Goal: Transaction & Acquisition: Book appointment/travel/reservation

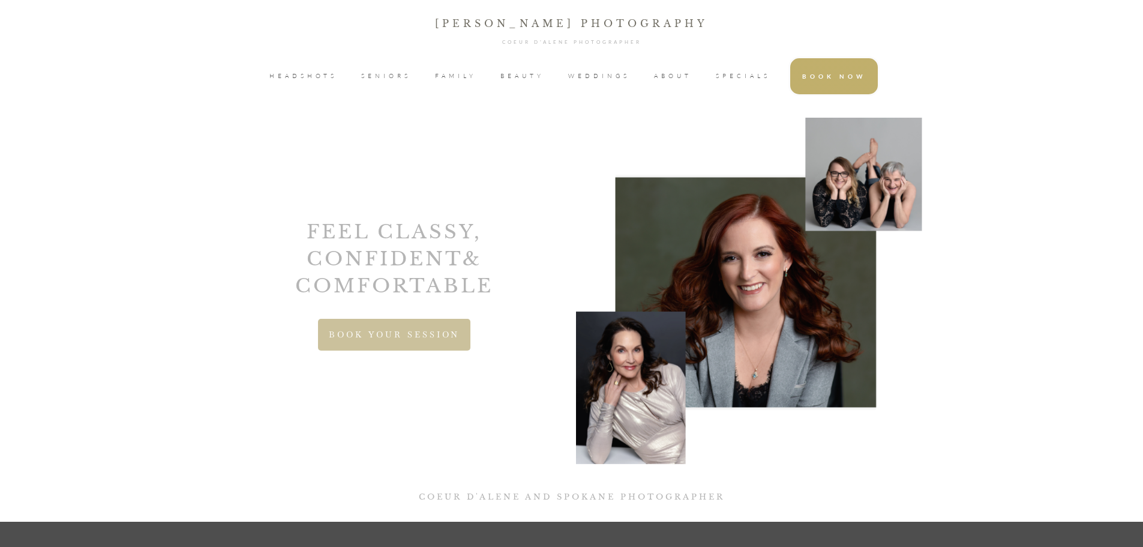
click at [307, 81] on span "HEADSHOTS" at bounding box center [303, 76] width 68 height 18
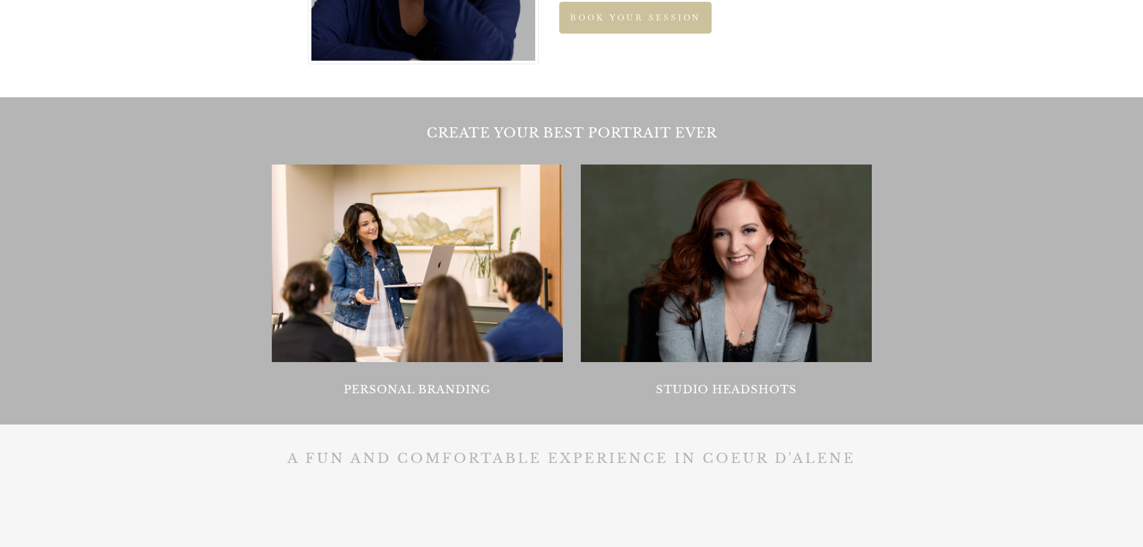
scroll to position [1120, 0]
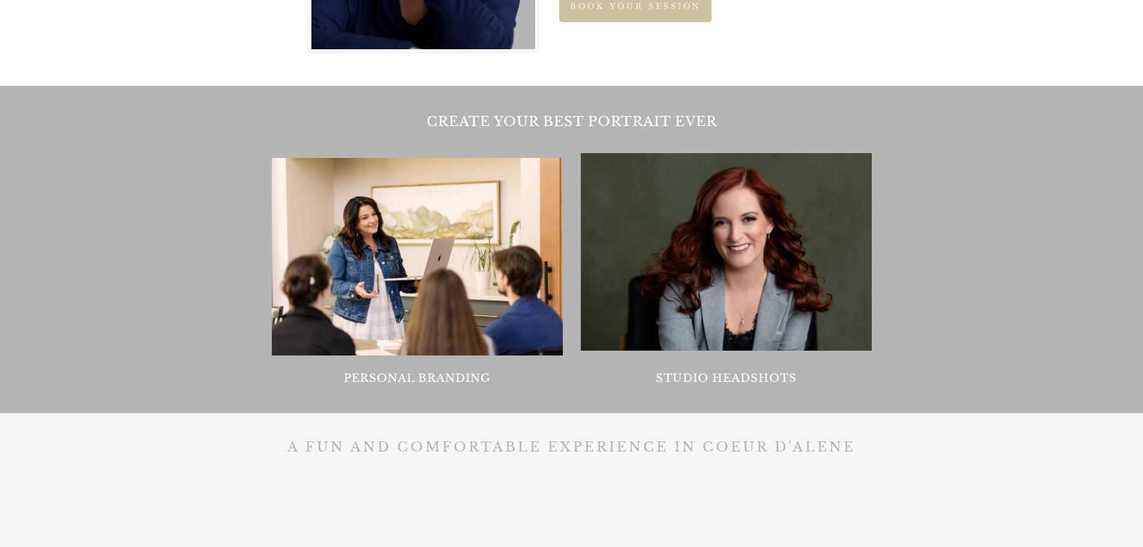
click at [460, 326] on div at bounding box center [417, 256] width 291 height 197
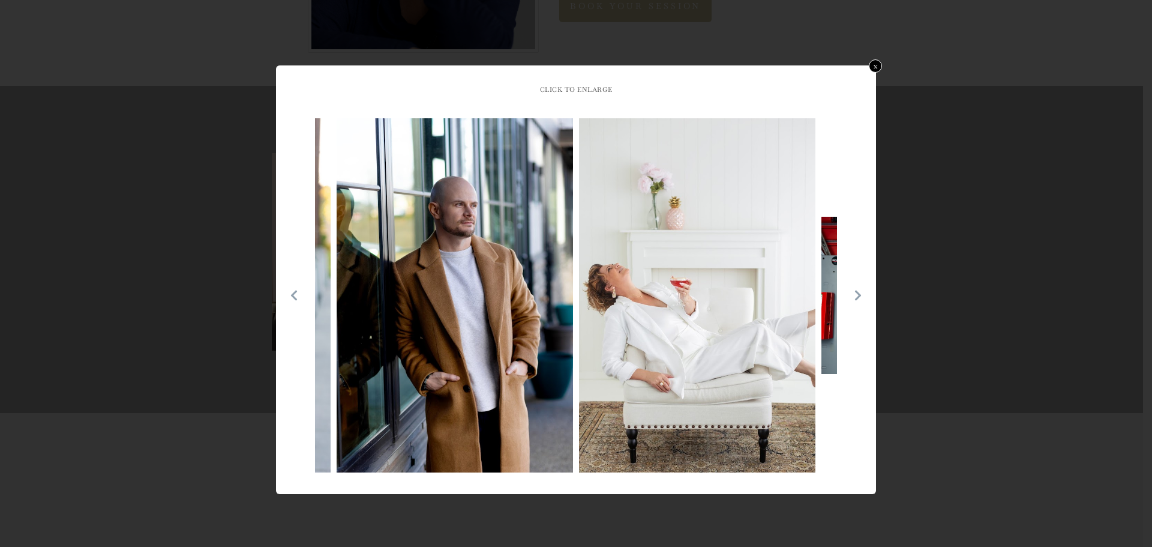
click at [862, 294] on icon at bounding box center [858, 295] width 12 height 12
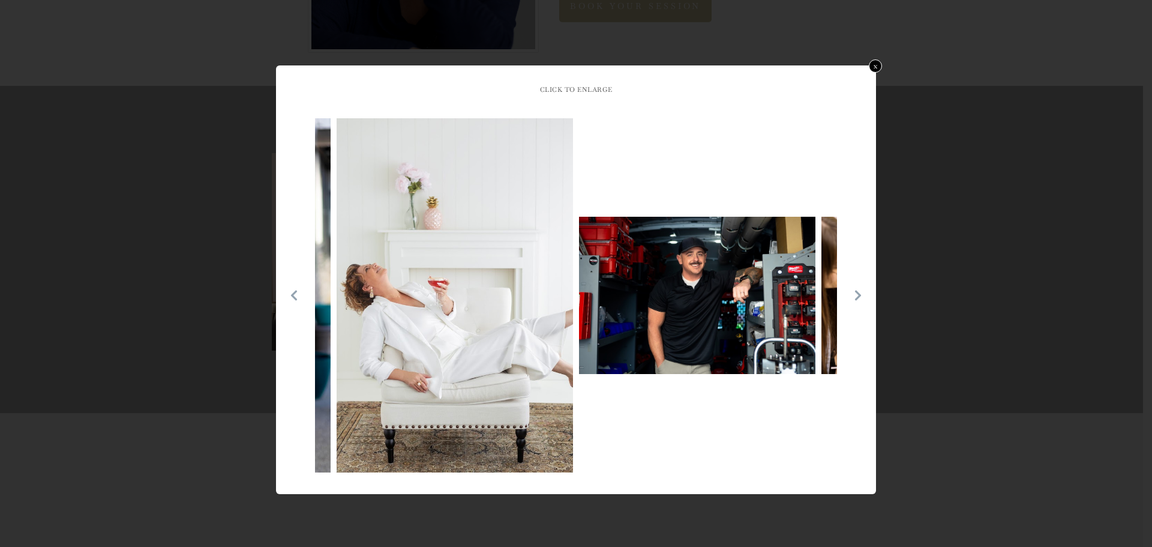
click at [862, 294] on icon at bounding box center [858, 295] width 12 height 12
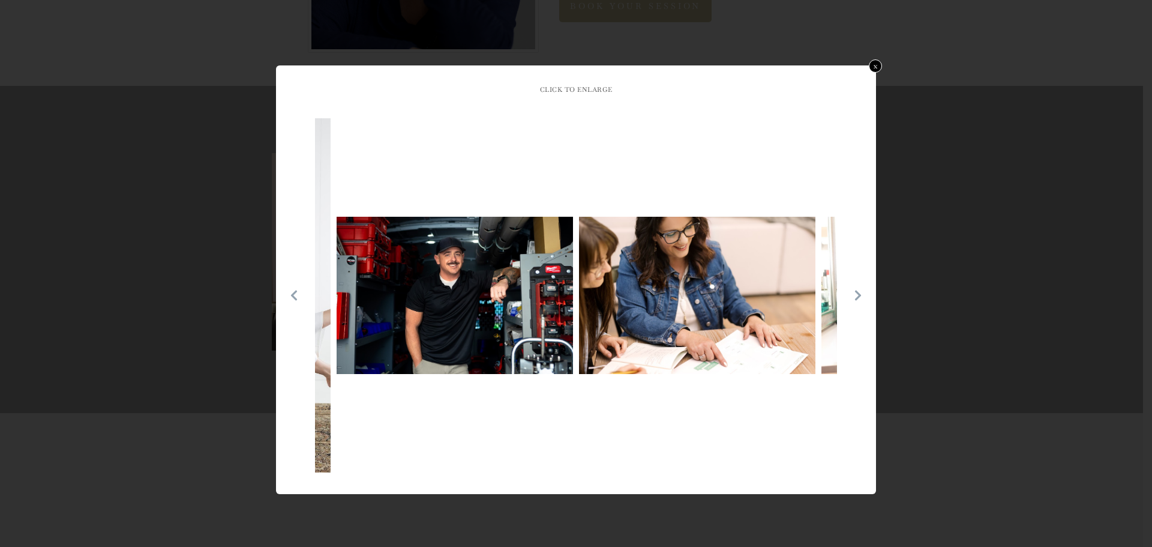
click at [862, 294] on icon at bounding box center [858, 295] width 12 height 12
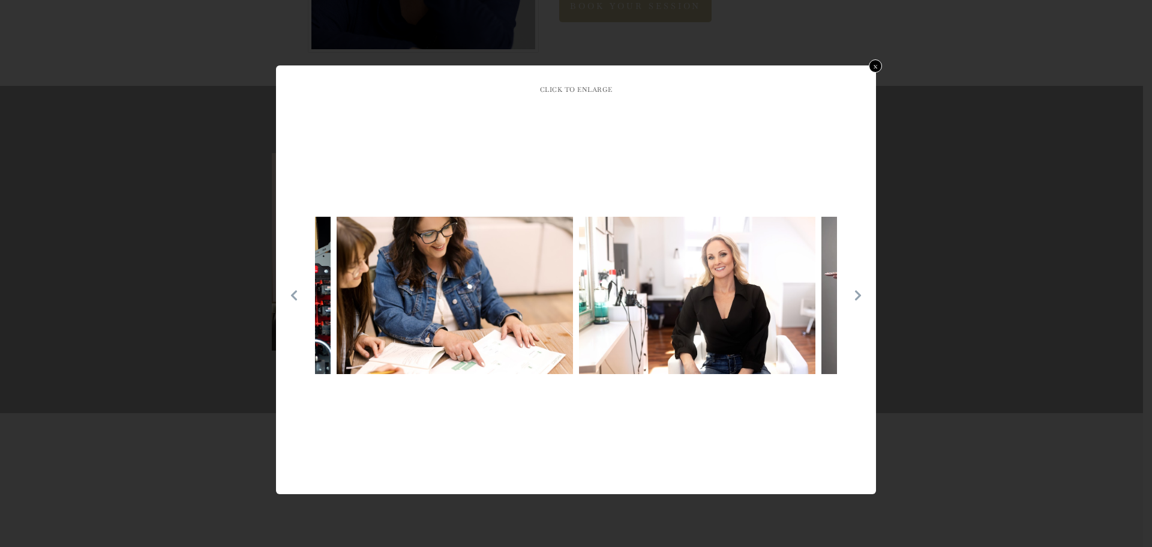
click at [862, 294] on icon at bounding box center [858, 295] width 12 height 12
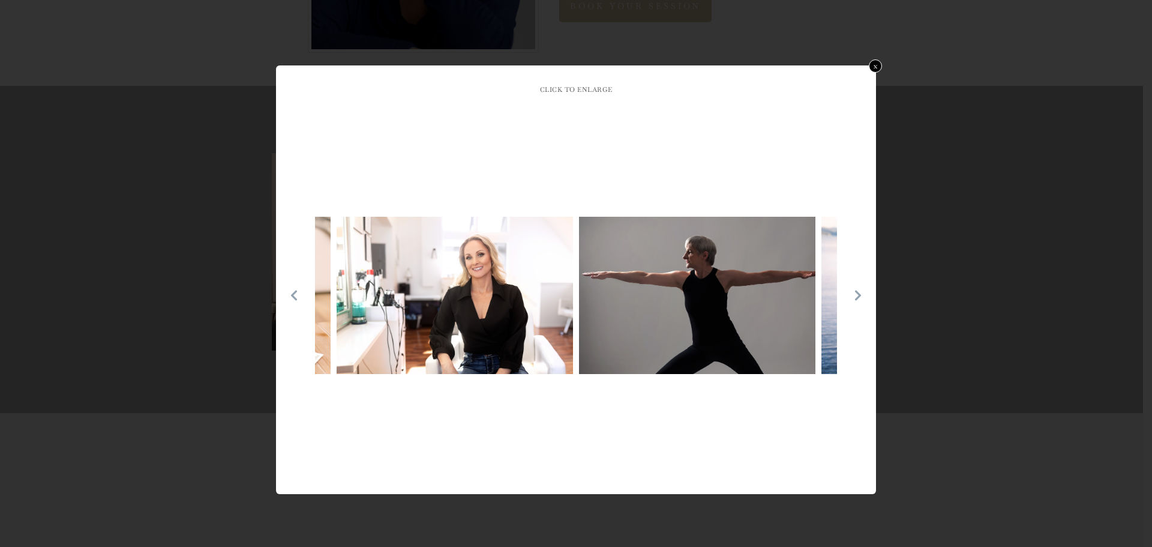
click at [862, 294] on icon at bounding box center [858, 295] width 12 height 12
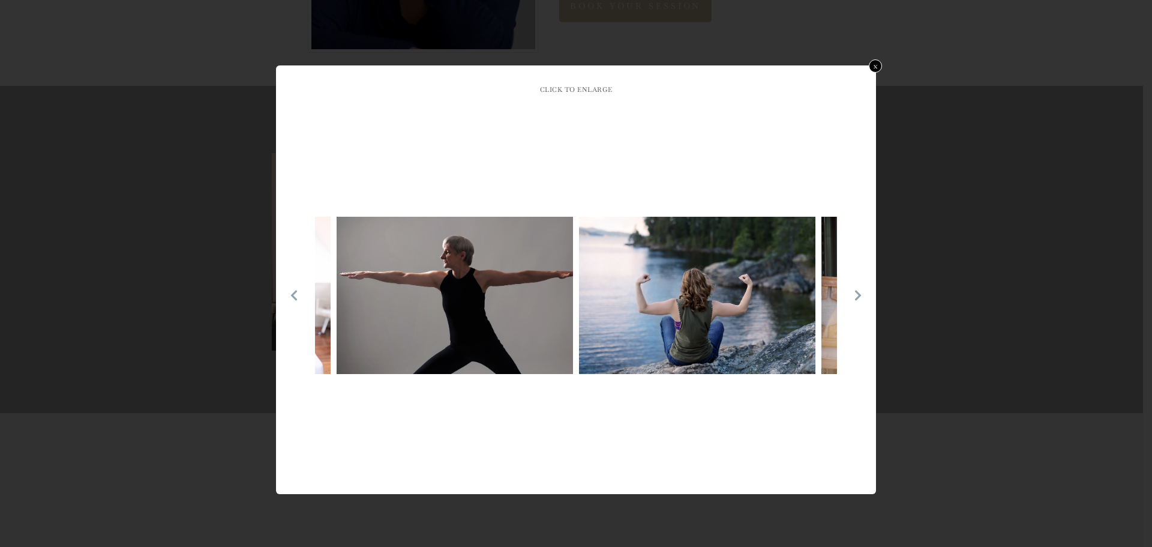
click at [862, 294] on icon at bounding box center [858, 295] width 12 height 12
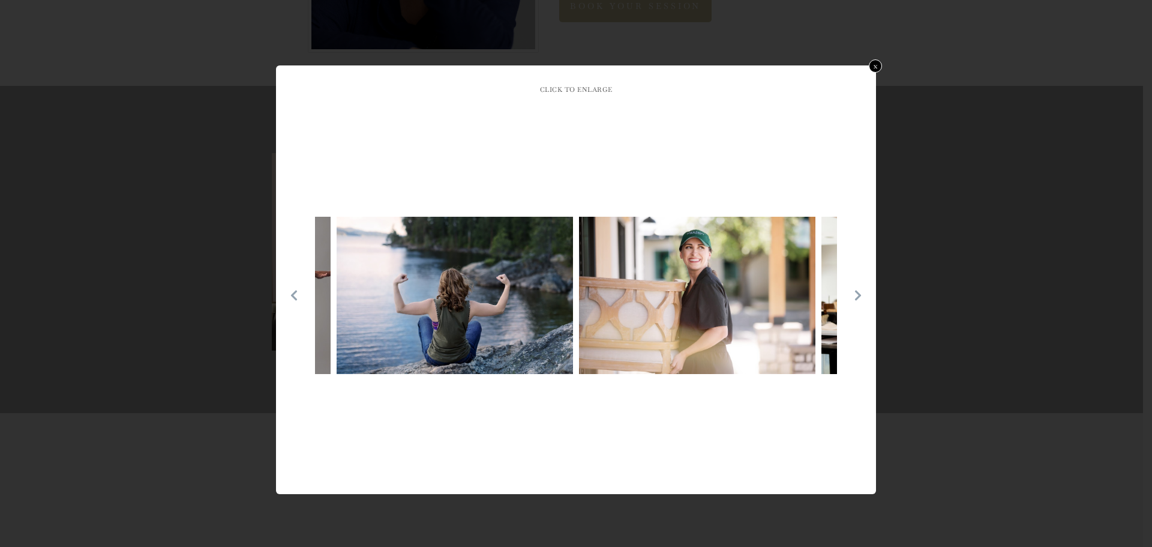
click at [862, 294] on icon at bounding box center [858, 295] width 12 height 12
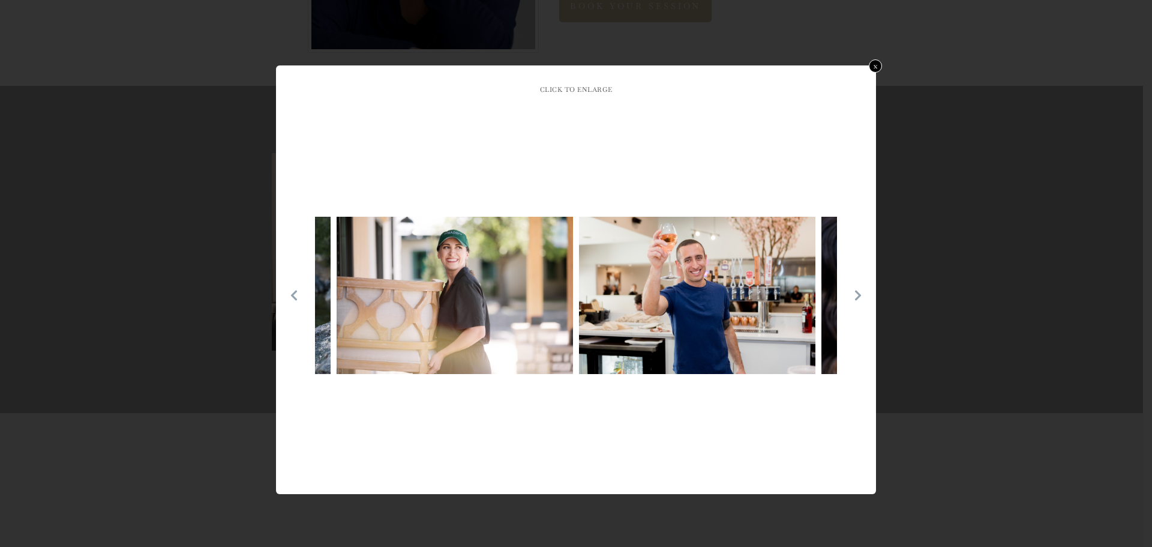
click at [862, 294] on icon at bounding box center [858, 295] width 12 height 12
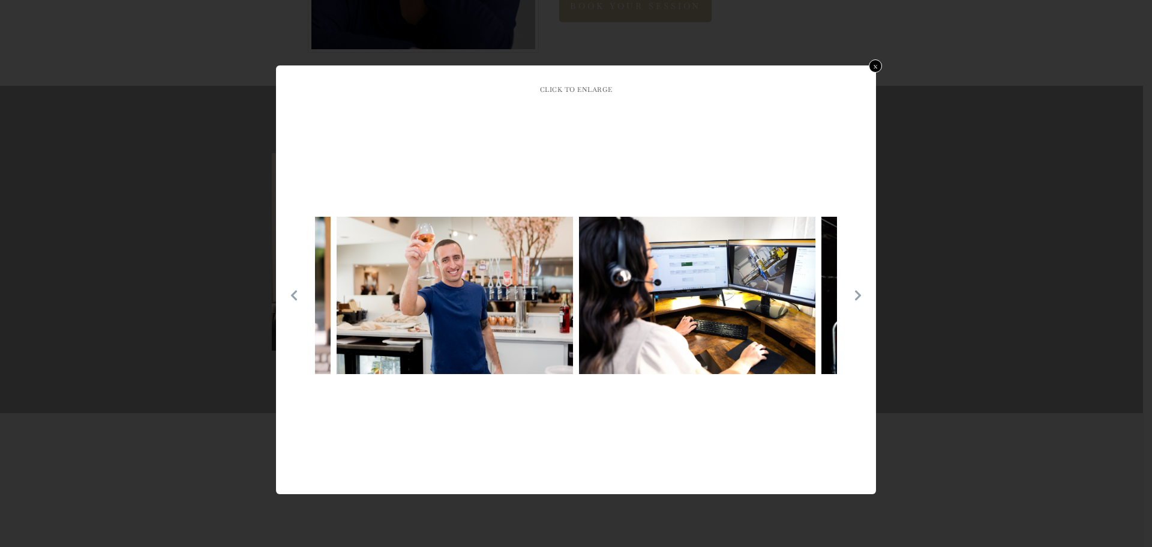
click at [862, 294] on icon at bounding box center [858, 295] width 12 height 12
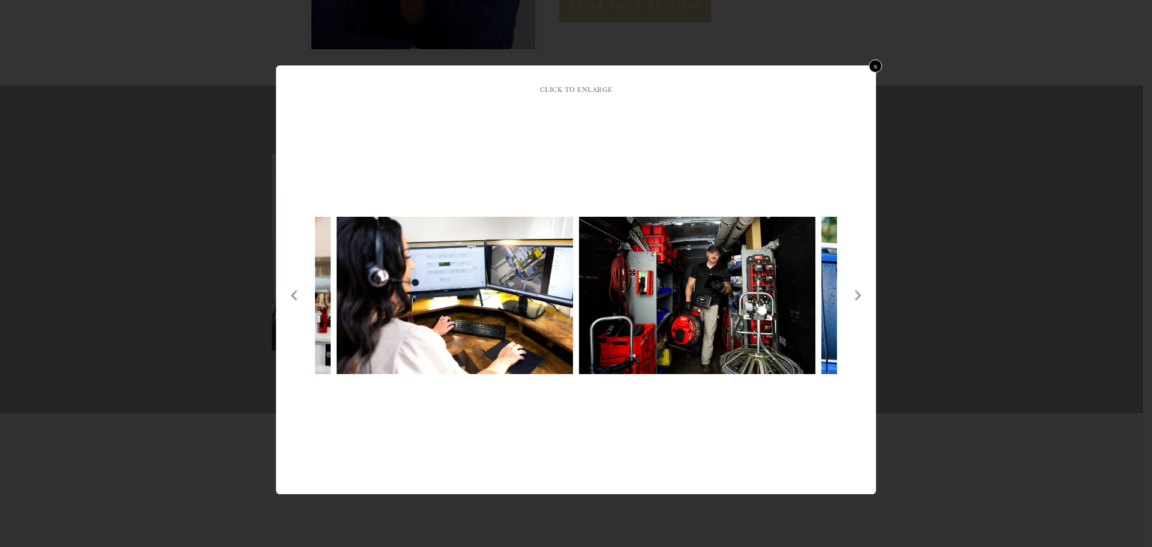
click at [862, 294] on icon at bounding box center [858, 295] width 12 height 12
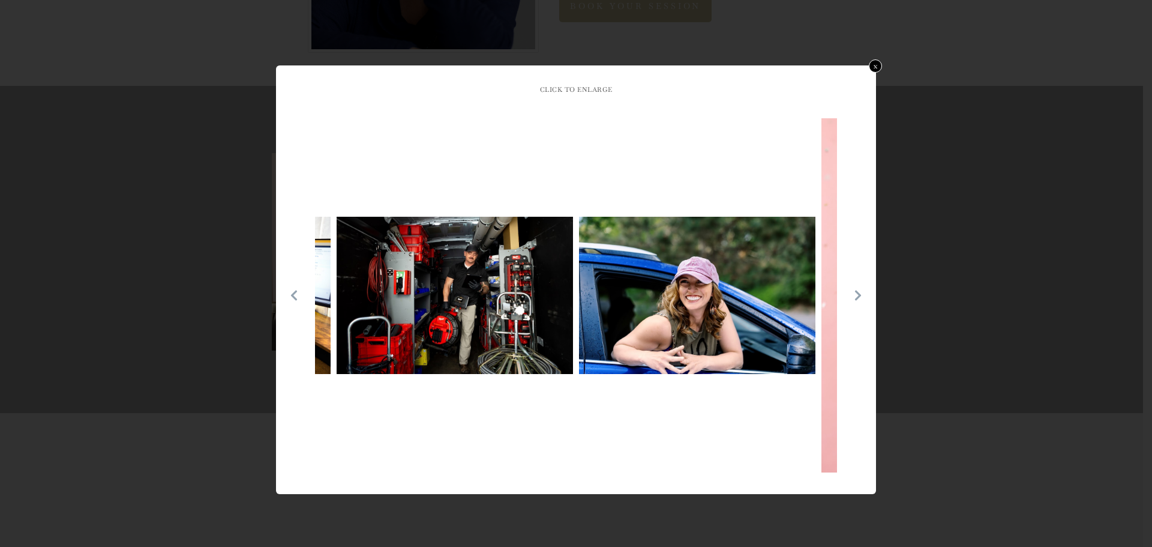
click at [862, 294] on icon at bounding box center [858, 295] width 12 height 12
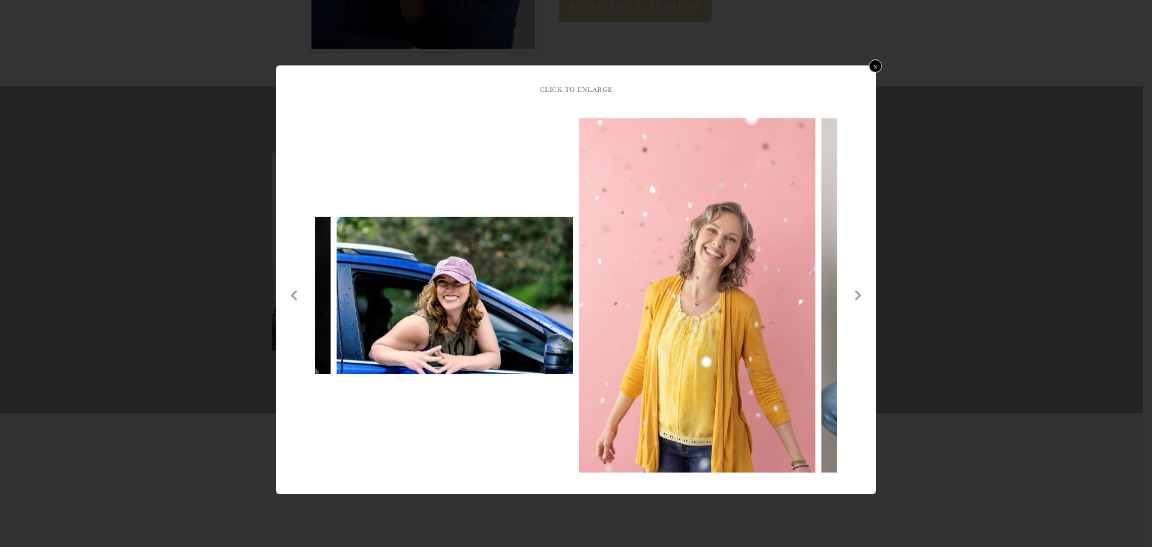
click at [862, 294] on icon at bounding box center [858, 295] width 12 height 12
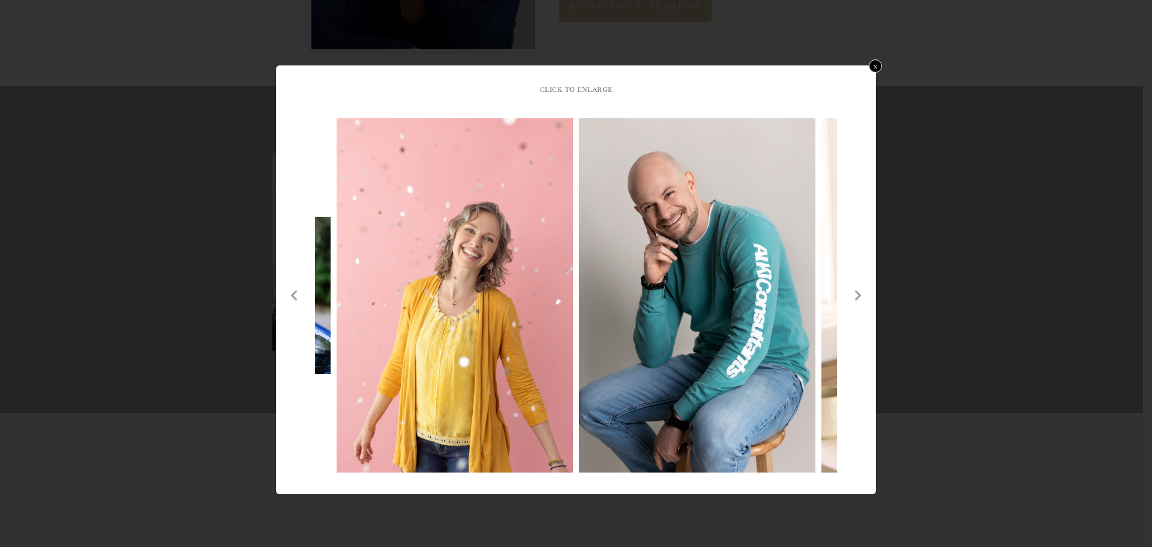
click at [862, 294] on icon at bounding box center [858, 295] width 12 height 12
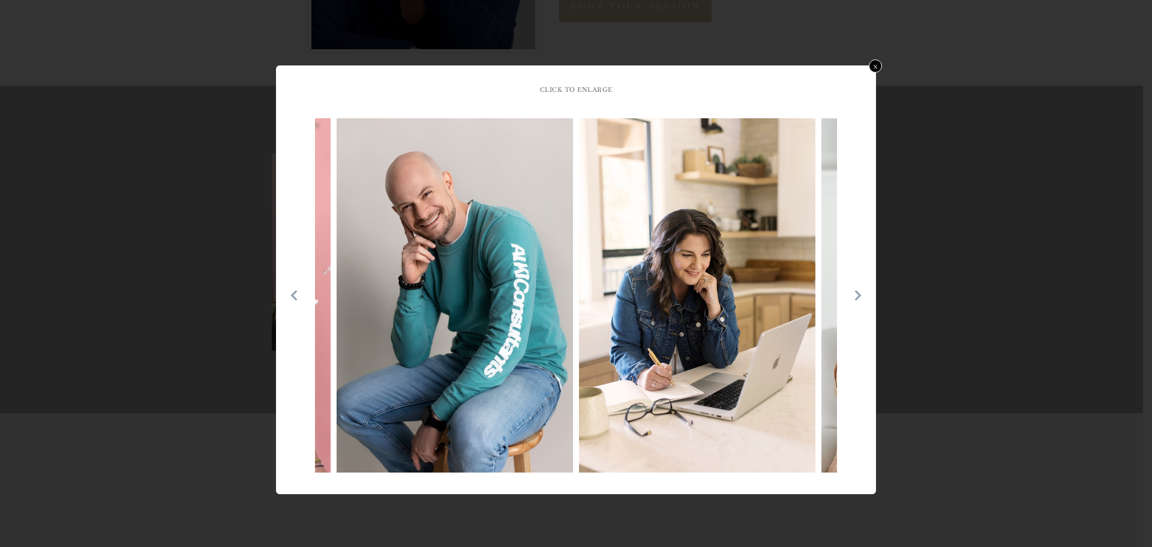
click at [862, 294] on icon at bounding box center [858, 295] width 12 height 12
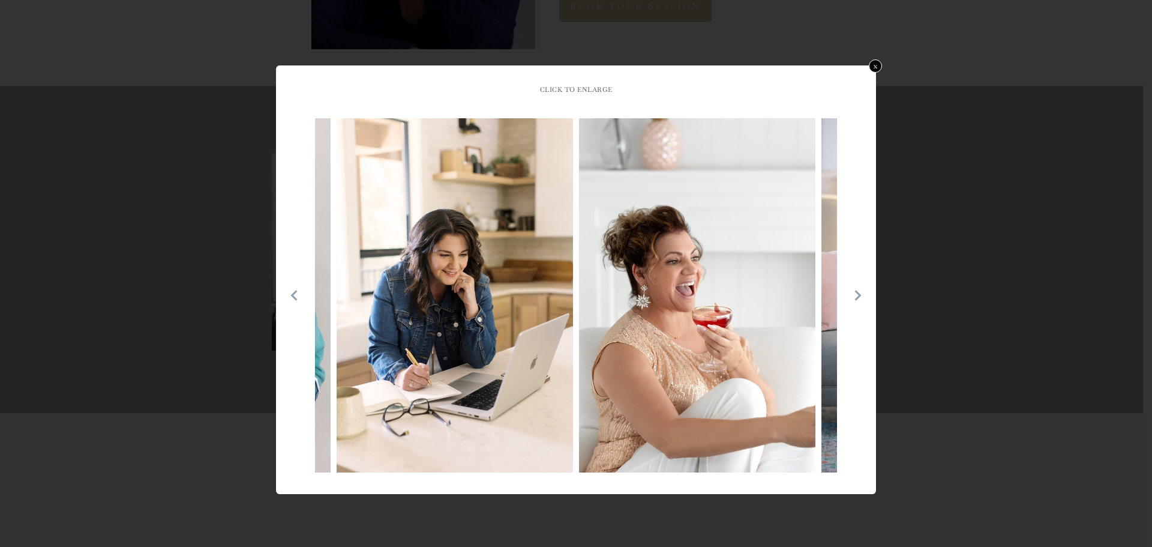
click at [862, 294] on icon at bounding box center [858, 295] width 12 height 12
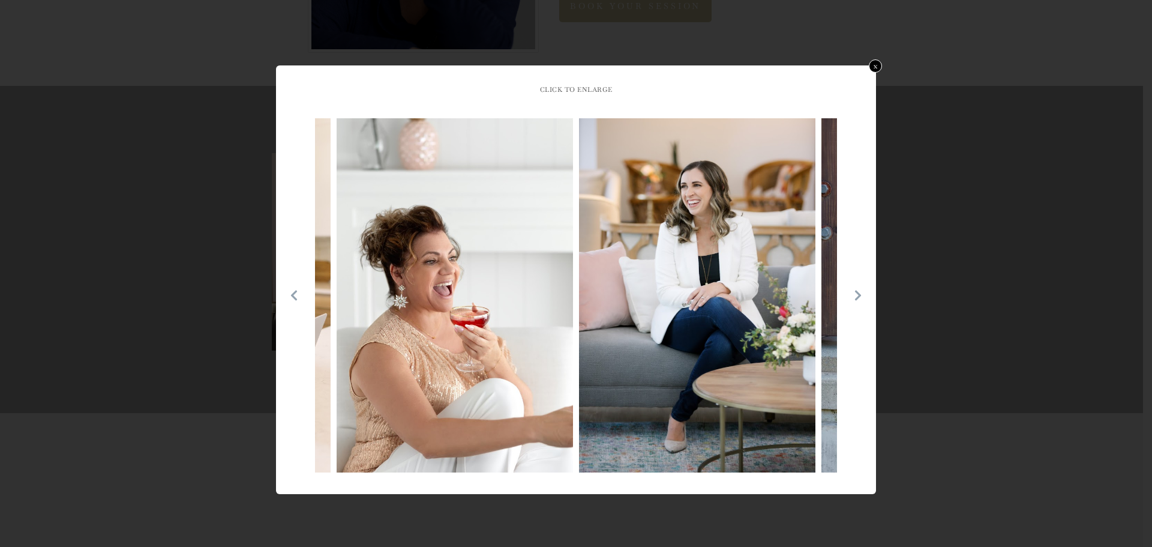
click at [862, 294] on icon at bounding box center [858, 295] width 12 height 12
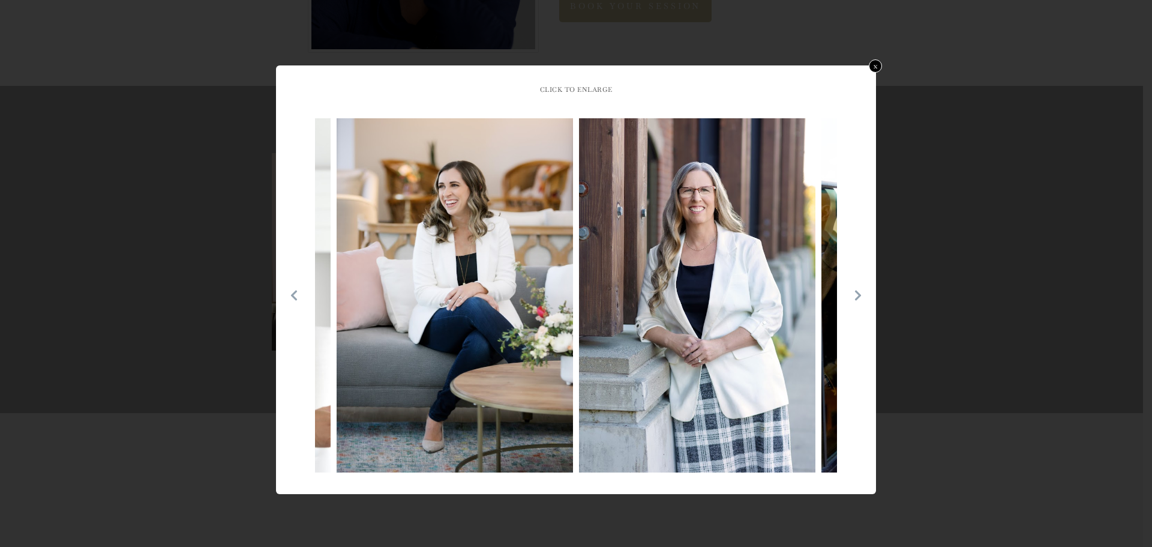
click at [862, 294] on icon at bounding box center [858, 295] width 12 height 12
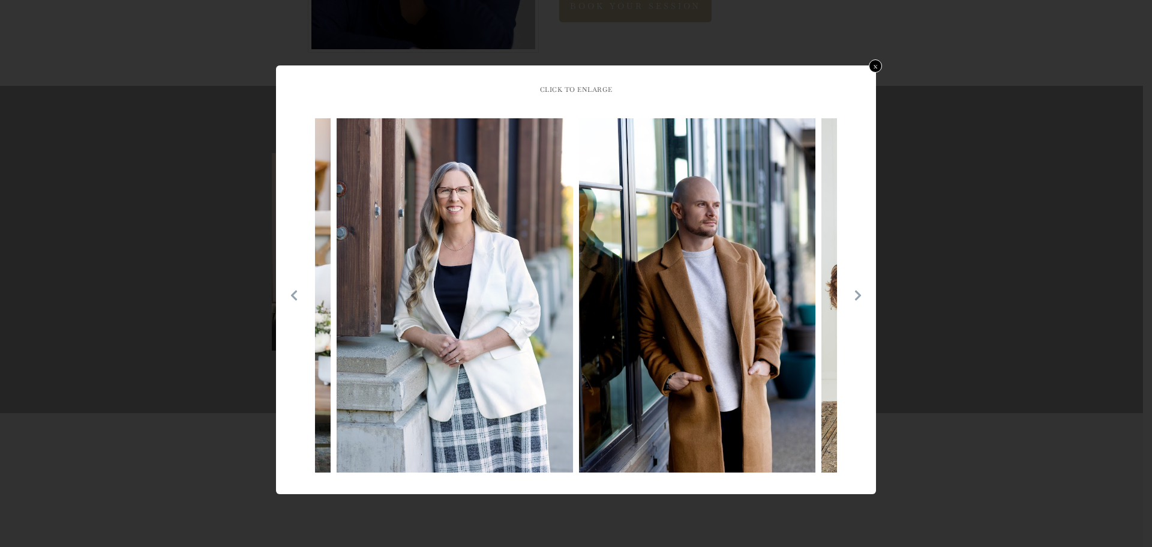
click at [862, 294] on icon at bounding box center [858, 295] width 12 height 12
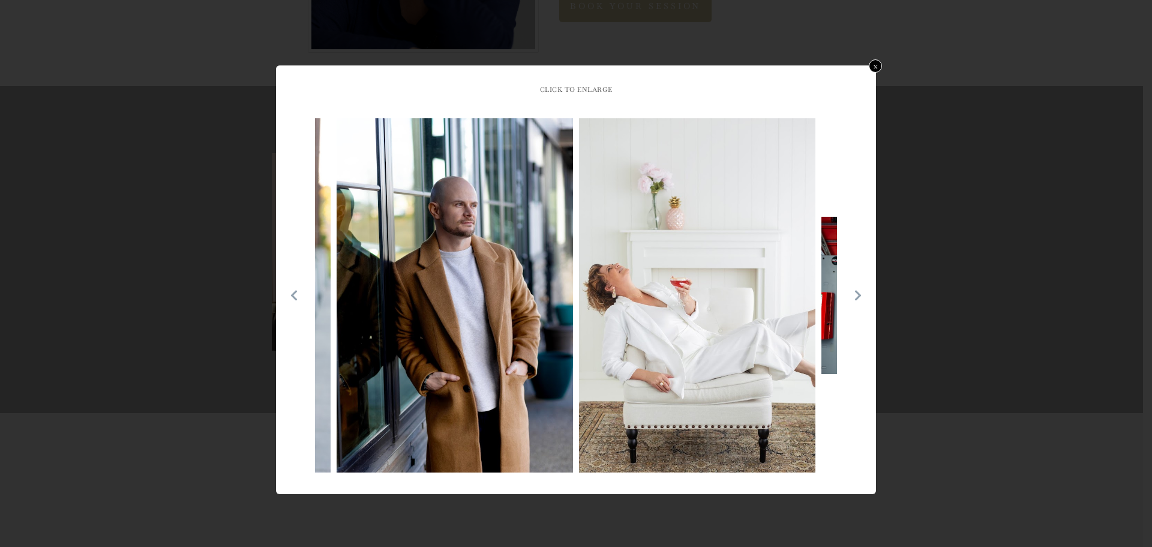
click at [859, 294] on icon at bounding box center [858, 295] width 6 height 10
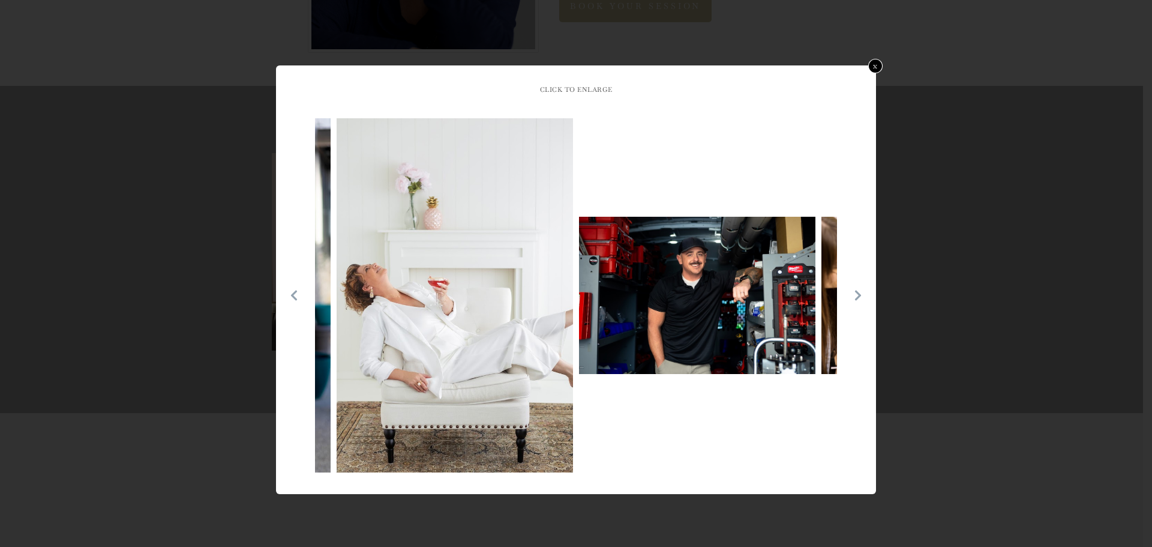
click at [874, 65] on link "x" at bounding box center [875, 66] width 14 height 14
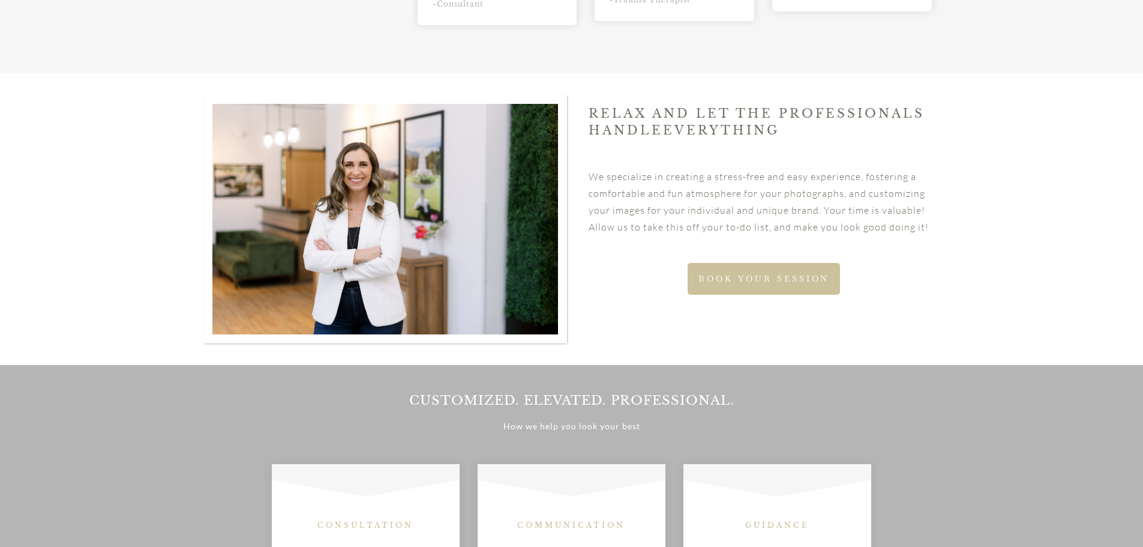
scroll to position [1920, 0]
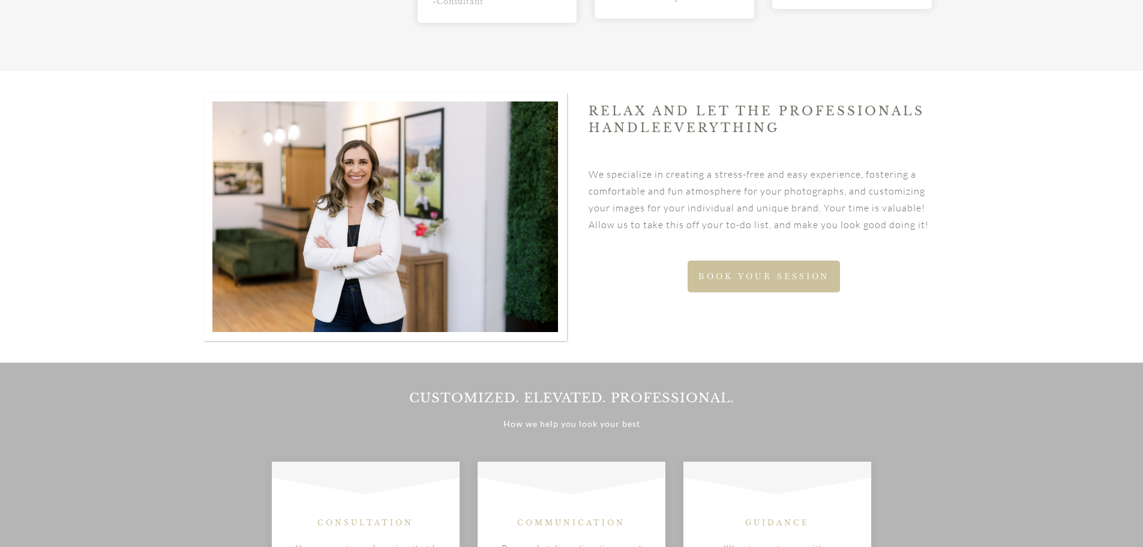
click at [724, 271] on span "BOOK YOUR SESSION" at bounding box center [763, 276] width 131 height 10
